Goal: Find specific page/section: Find specific page/section

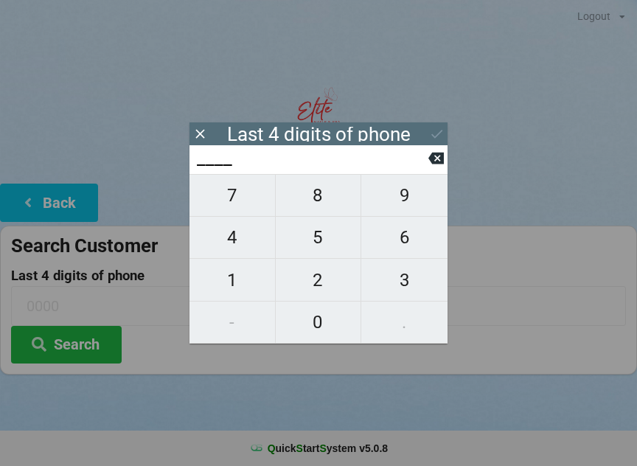
click at [395, 283] on span "3" at bounding box center [404, 280] width 86 height 31
type input "3___"
click at [245, 237] on span "4" at bounding box center [233, 237] width 86 height 31
type input "34__"
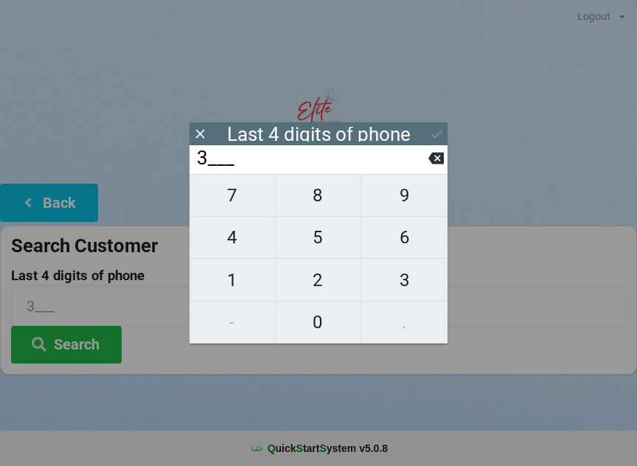
type input "34__"
click at [306, 277] on span "2" at bounding box center [319, 280] width 86 height 31
type input "342_"
click at [423, 237] on span "6" at bounding box center [404, 237] width 86 height 31
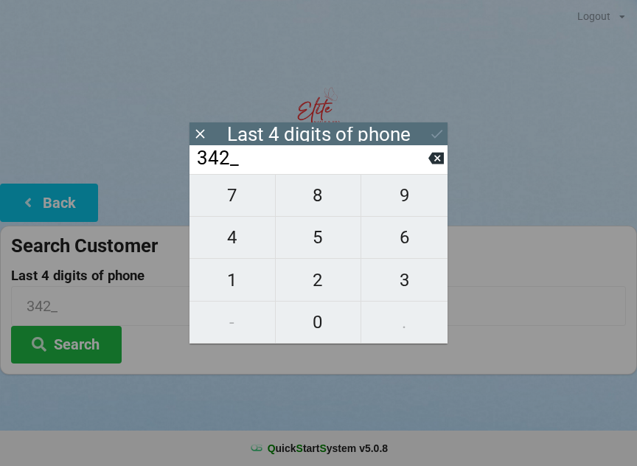
type input "3426"
click at [439, 128] on icon at bounding box center [436, 133] width 15 height 15
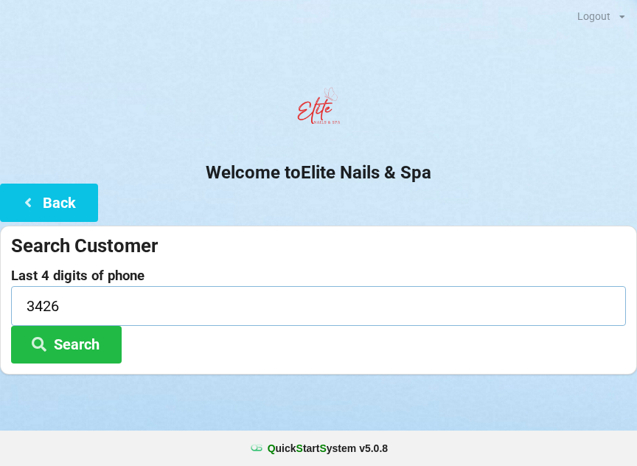
click at [210, 307] on input "3426" at bounding box center [318, 305] width 615 height 39
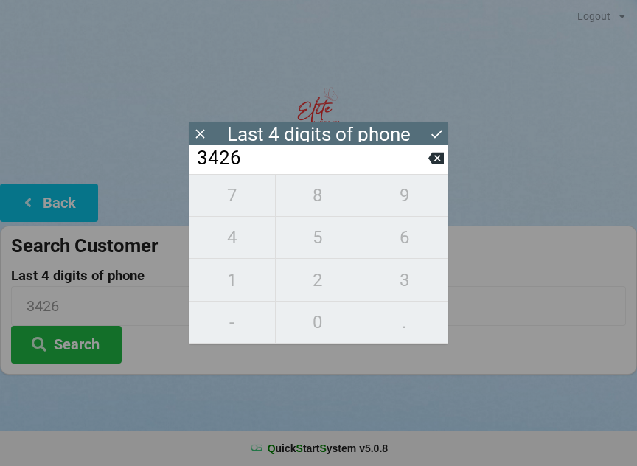
click at [397, 291] on div "7 8 9 4 5 6 1 2 3 - 0 ." at bounding box center [319, 259] width 258 height 170
click at [414, 283] on div "7 8 9 4 5 6 1 2 3 - 0 ." at bounding box center [319, 259] width 258 height 170
click at [322, 196] on div "7 8 9 4 5 6 1 2 3 - 0 ." at bounding box center [319, 259] width 258 height 170
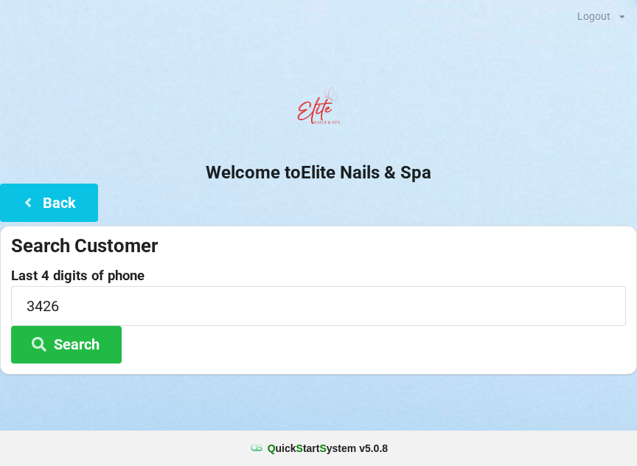
click at [77, 342] on button "Search" at bounding box center [66, 345] width 111 height 38
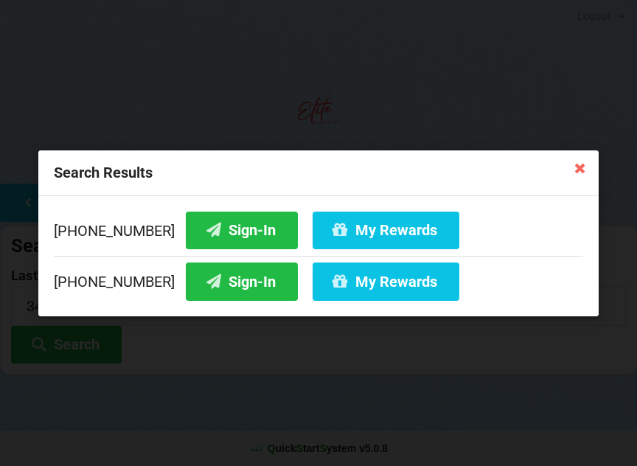
click at [211, 236] on button "Sign-In" at bounding box center [242, 230] width 112 height 38
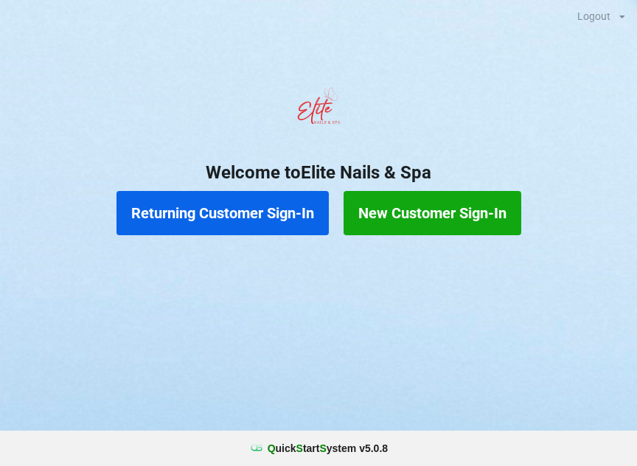
click at [241, 219] on button "Returning Customer Sign-In" at bounding box center [223, 213] width 212 height 44
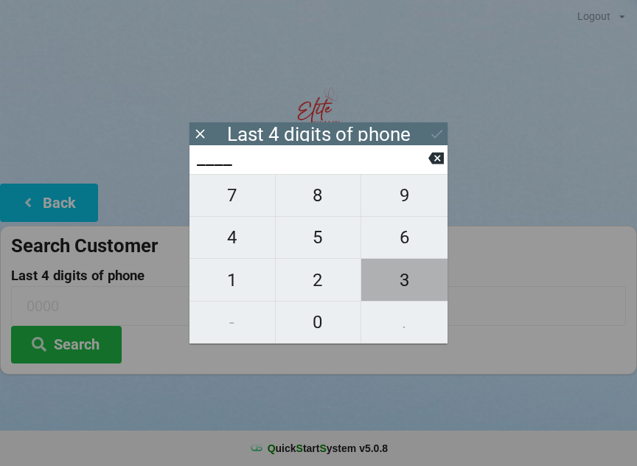
click at [414, 285] on span "3" at bounding box center [404, 280] width 86 height 31
type input "3___"
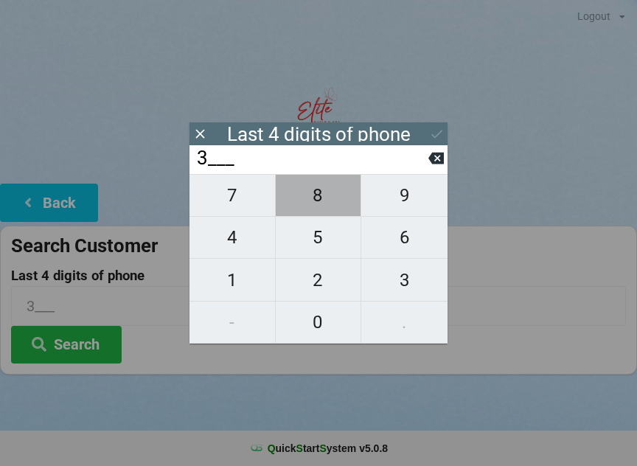
click at [328, 201] on span "8" at bounding box center [319, 195] width 86 height 31
type input "38__"
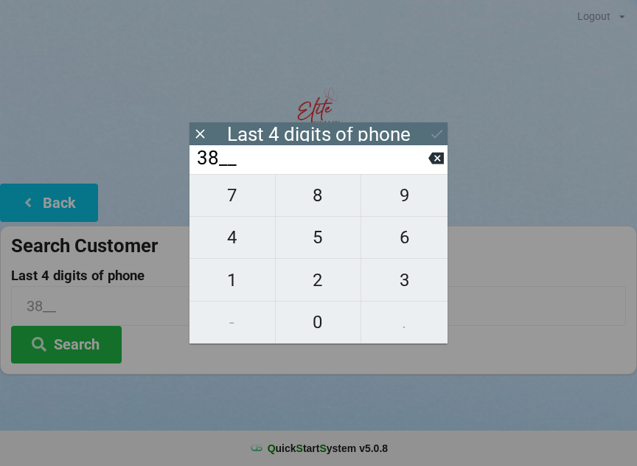
click at [447, 150] on div "38__" at bounding box center [319, 159] width 258 height 29
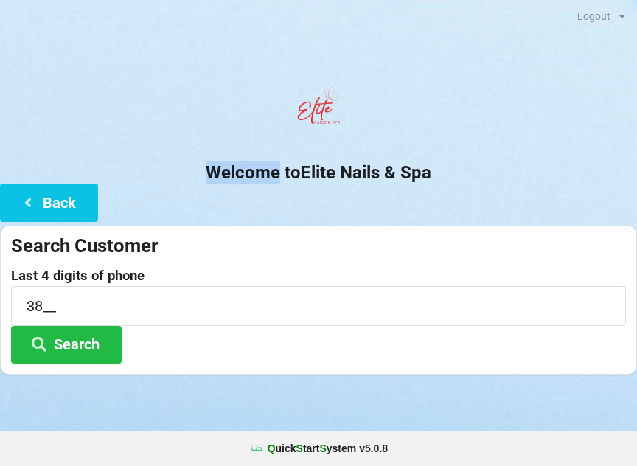
click at [93, 336] on button "Search" at bounding box center [66, 345] width 111 height 38
click at [95, 341] on button "Search" at bounding box center [66, 345] width 111 height 38
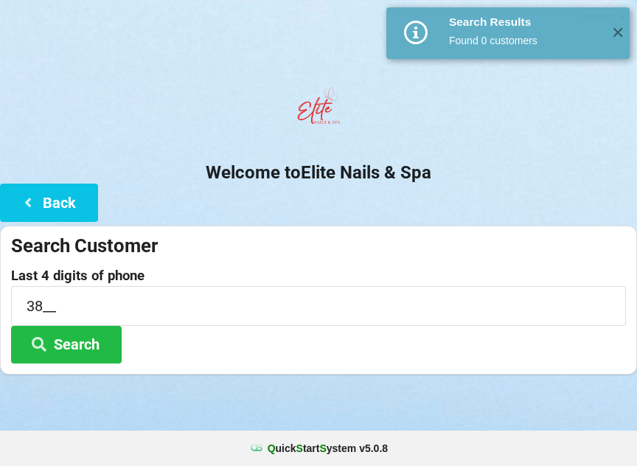
click at [51, 201] on button "Back" at bounding box center [49, 203] width 98 height 38
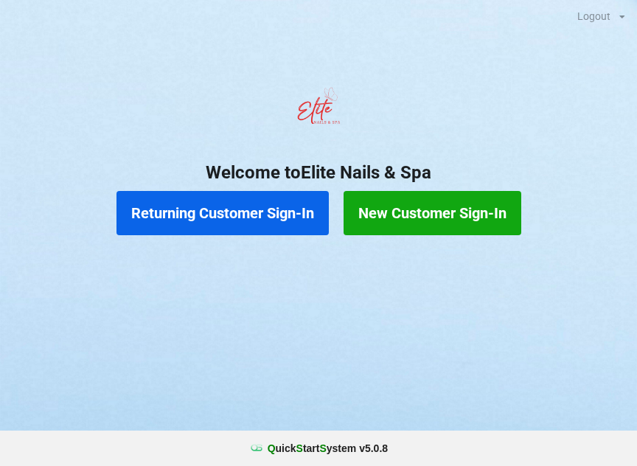
click at [227, 214] on button "Returning Customer Sign-In" at bounding box center [223, 213] width 212 height 44
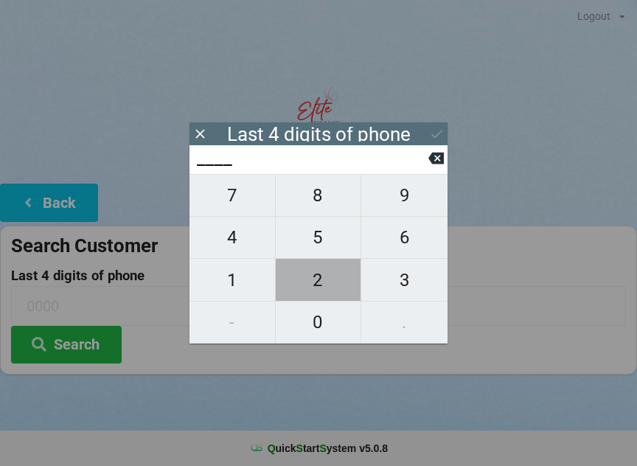
click at [319, 285] on span "2" at bounding box center [319, 280] width 86 height 31
type input "2___"
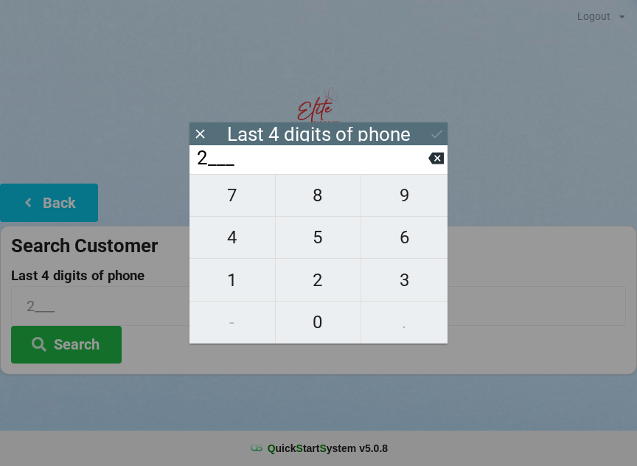
click at [423, 209] on span "9" at bounding box center [404, 195] width 86 height 31
type input "29__"
click at [324, 209] on span "8" at bounding box center [319, 195] width 86 height 31
type input "298_"
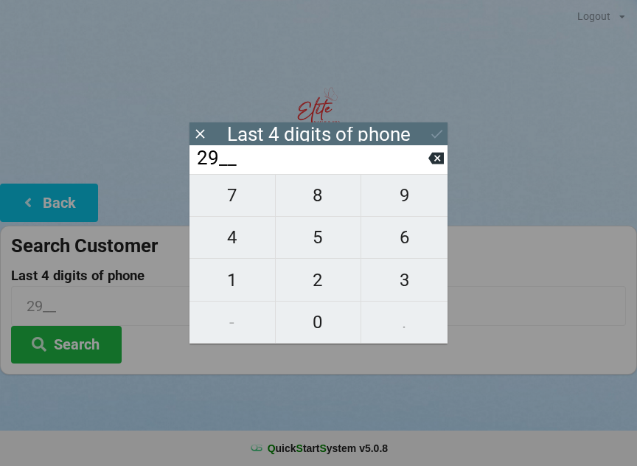
type input "298_"
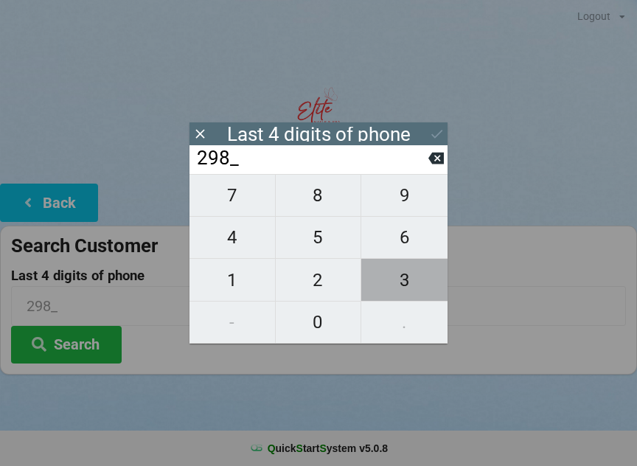
click at [406, 287] on span "3" at bounding box center [404, 280] width 86 height 31
type input "2983"
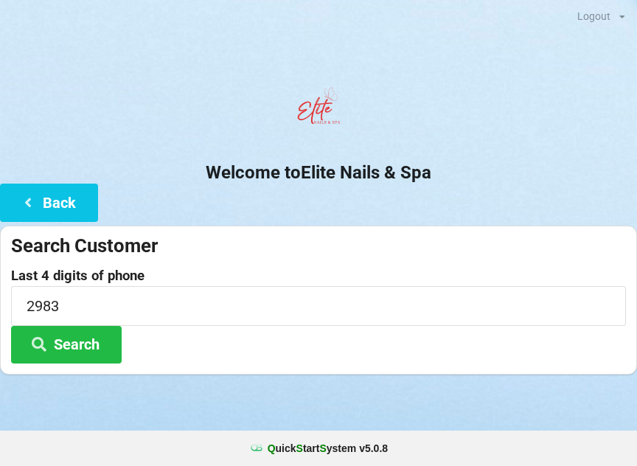
click at [73, 347] on button "Search" at bounding box center [66, 345] width 111 height 38
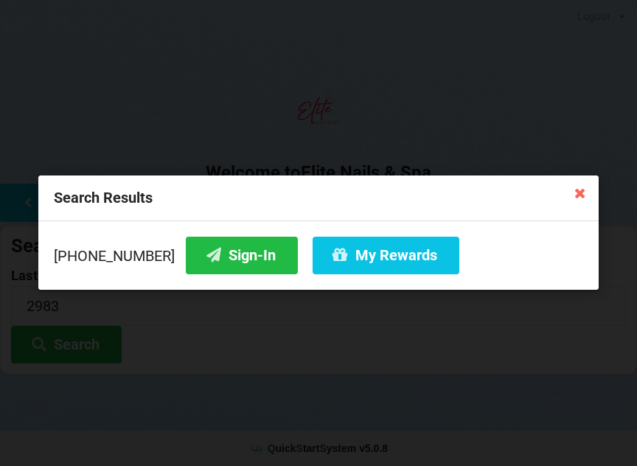
click at [226, 265] on button "Sign-In" at bounding box center [242, 256] width 112 height 38
